Goal: Obtain resource: Download file/media

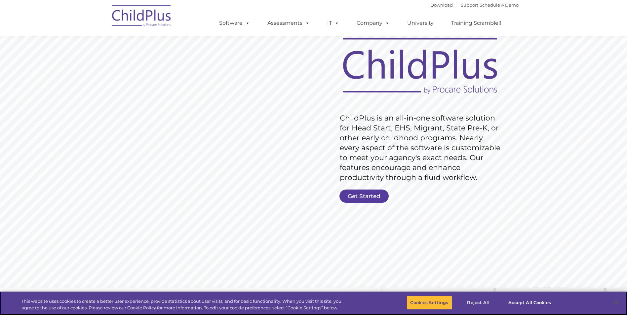
scroll to position [33, 0]
click at [354, 194] on link "Get Started" at bounding box center [363, 195] width 49 height 13
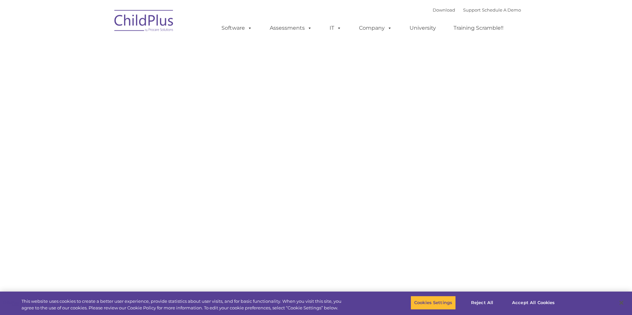
type input ""
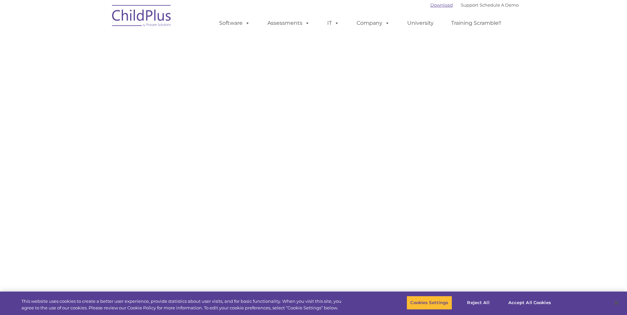
select select "MEDIUM"
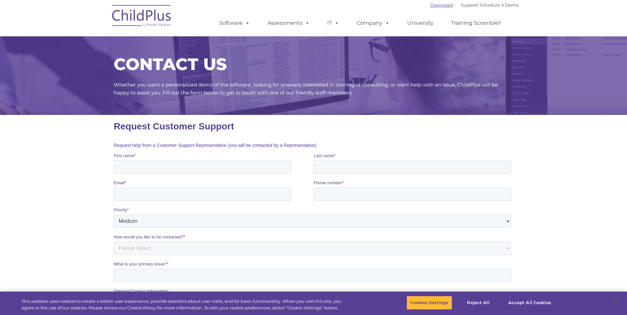
click at [430, 5] on link "Download" at bounding box center [441, 4] width 22 height 5
